Goal: Information Seeking & Learning: Find specific fact

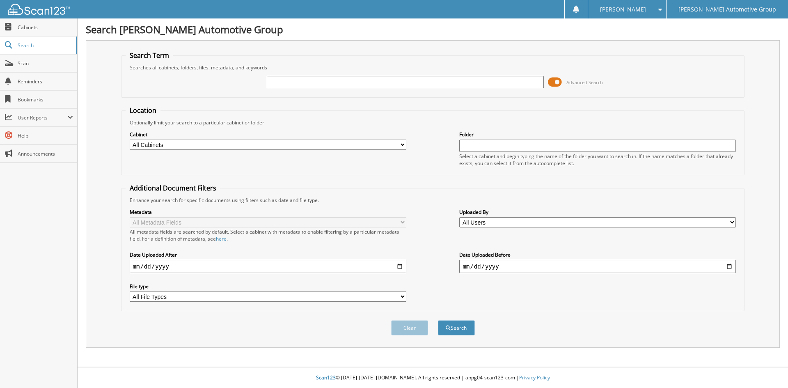
click at [380, 84] on input "text" at bounding box center [405, 82] width 277 height 12
type input "henagin"
click at [438, 320] on button "Search" at bounding box center [456, 327] width 37 height 15
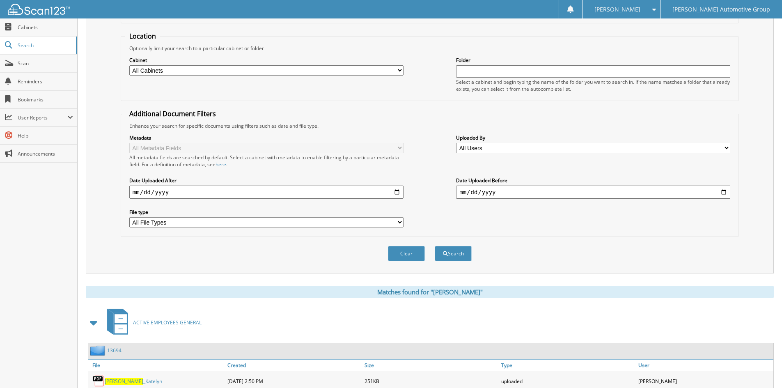
scroll to position [246, 0]
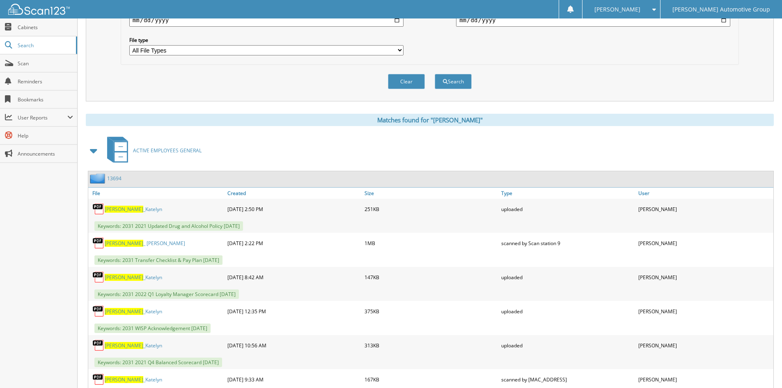
click at [114, 172] on div "13694" at bounding box center [430, 179] width 685 height 16
click at [113, 177] on link "13694" at bounding box center [114, 178] width 14 height 7
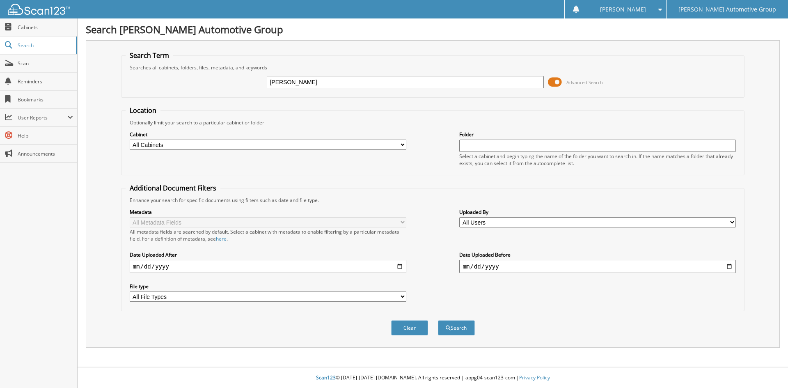
type input "neyra carlos"
click at [438, 320] on button "Search" at bounding box center [456, 327] width 37 height 15
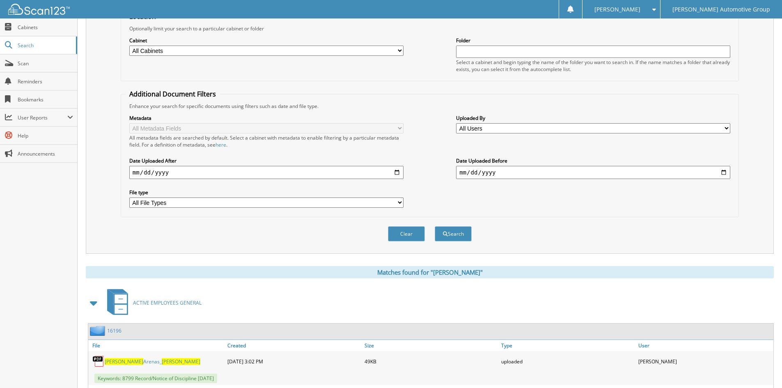
scroll to position [123, 0]
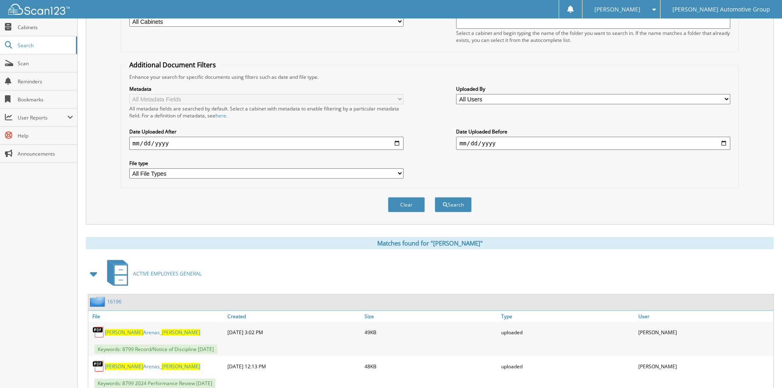
click at [115, 303] on link "16196" at bounding box center [114, 301] width 14 height 7
